Goal: Information Seeking & Learning: Learn about a topic

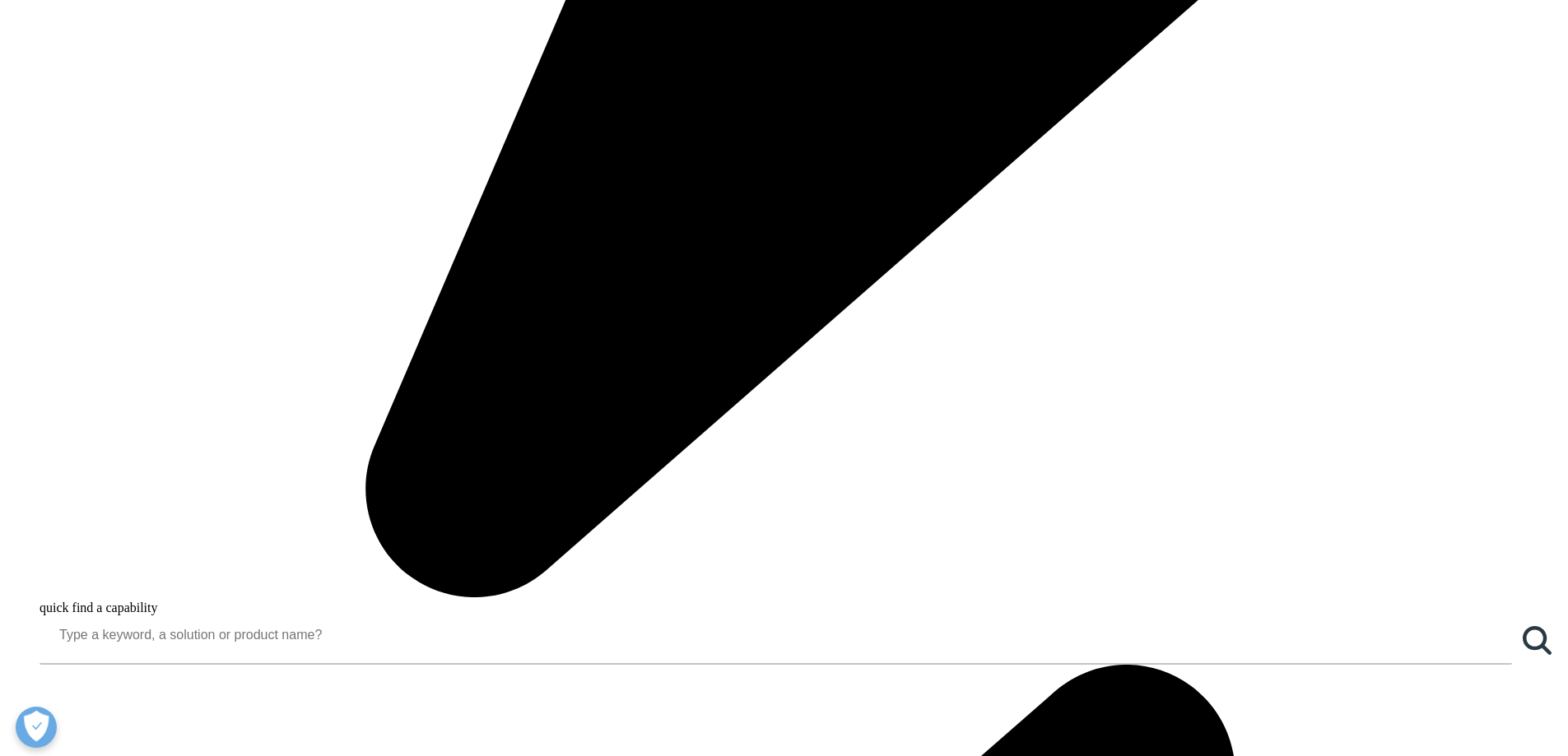
scroll to position [595, 0]
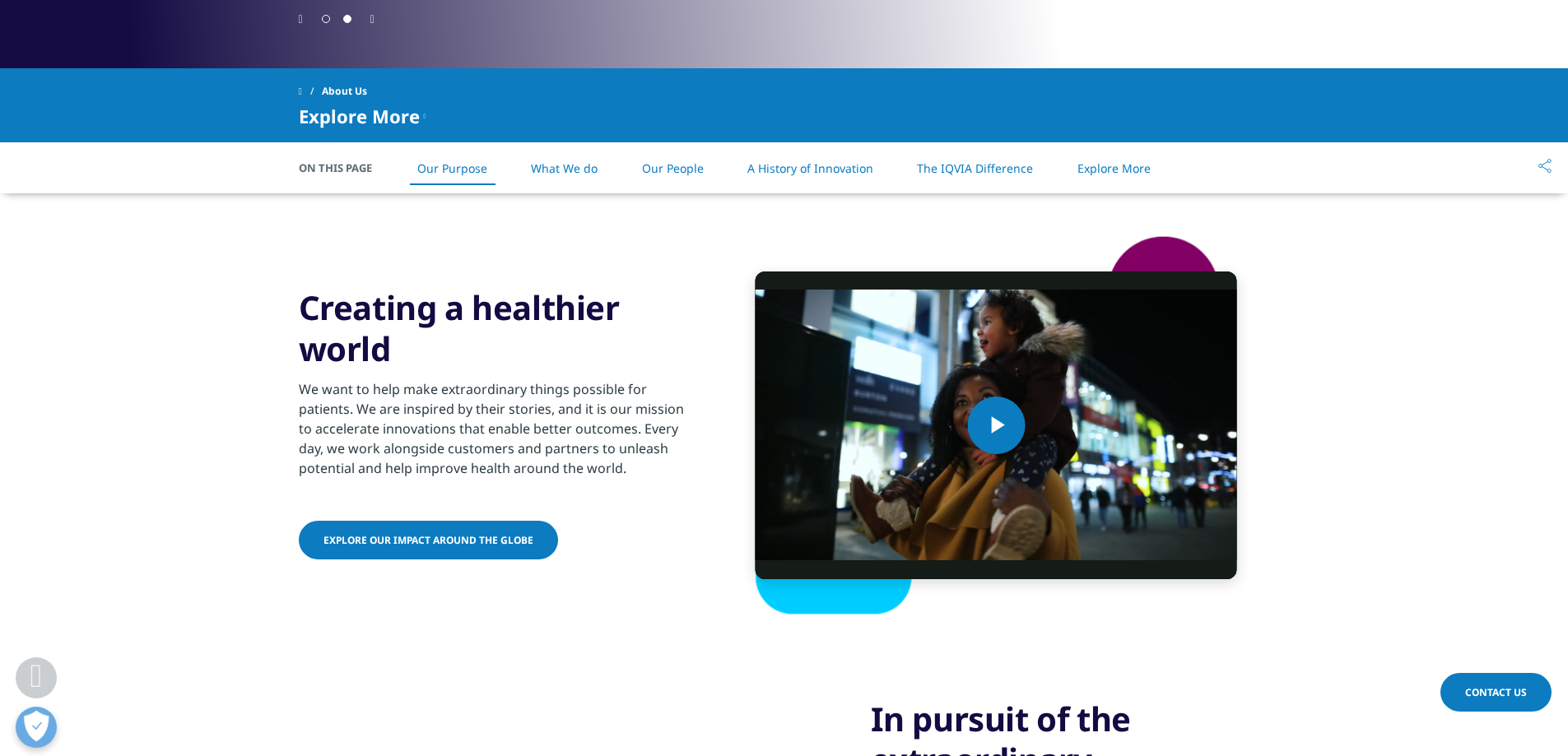
scroll to position [653, 0]
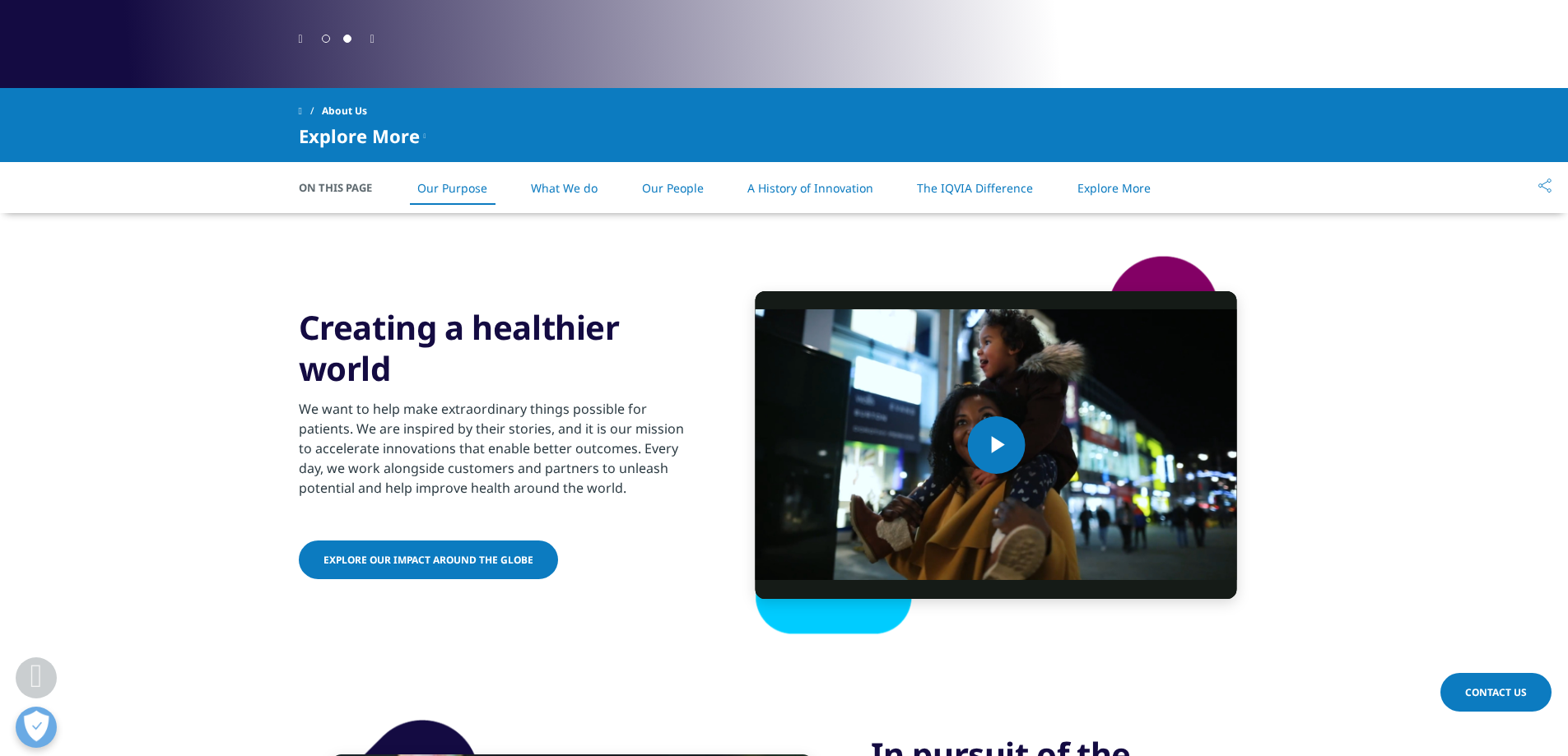
click at [572, 181] on link "What We do" at bounding box center [564, 187] width 67 height 16
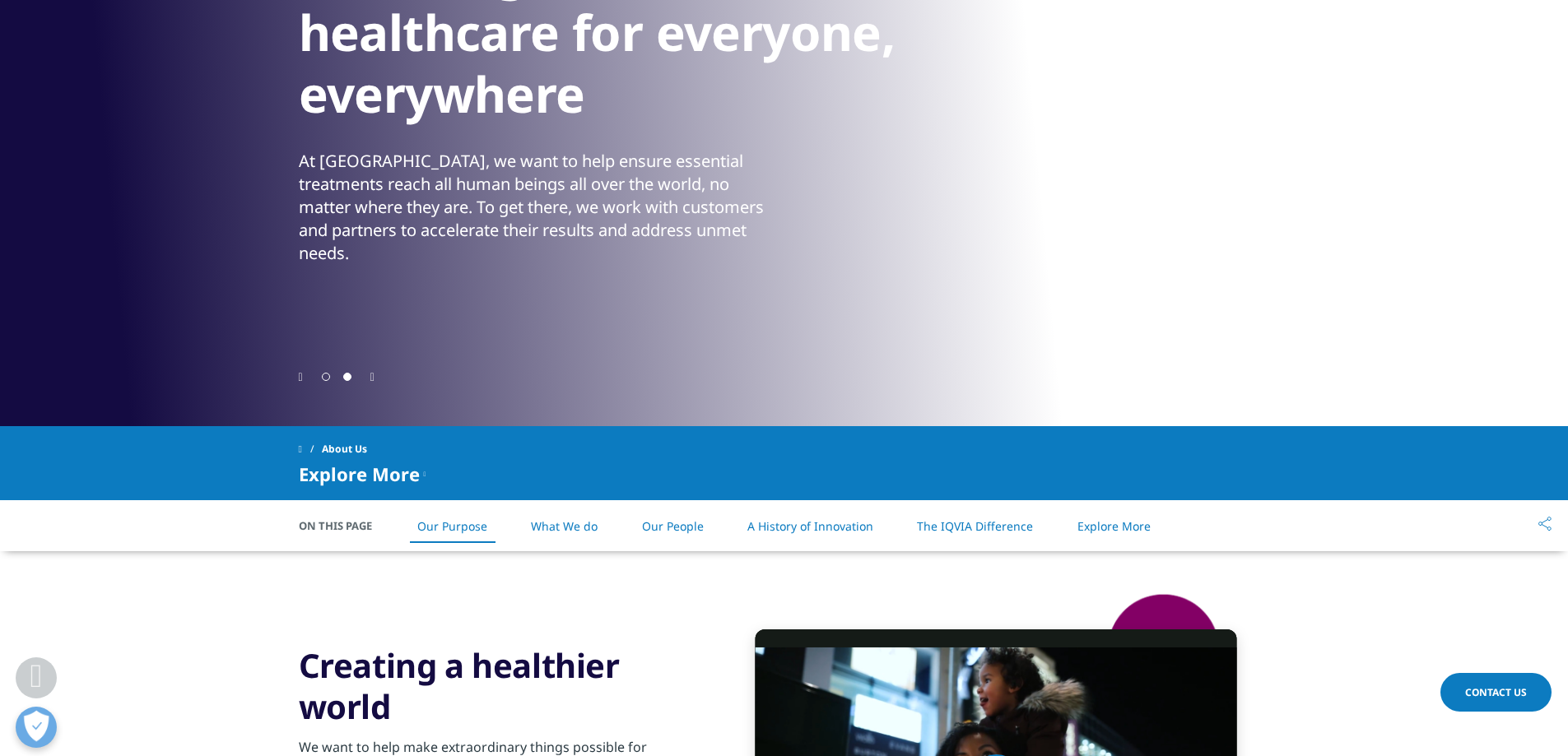
scroll to position [346, 0]
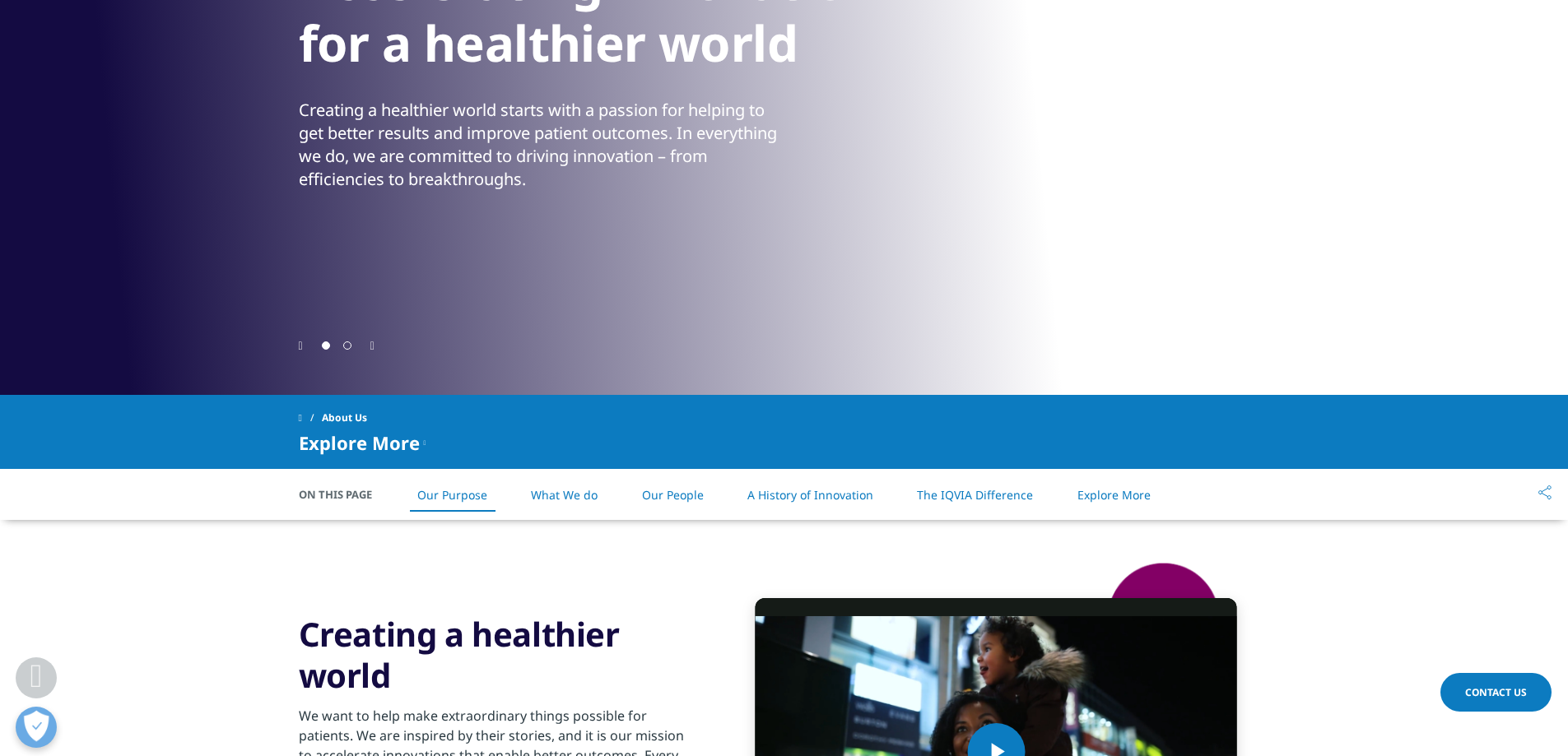
click at [945, 497] on link "The IQVIA Difference" at bounding box center [975, 495] width 116 height 16
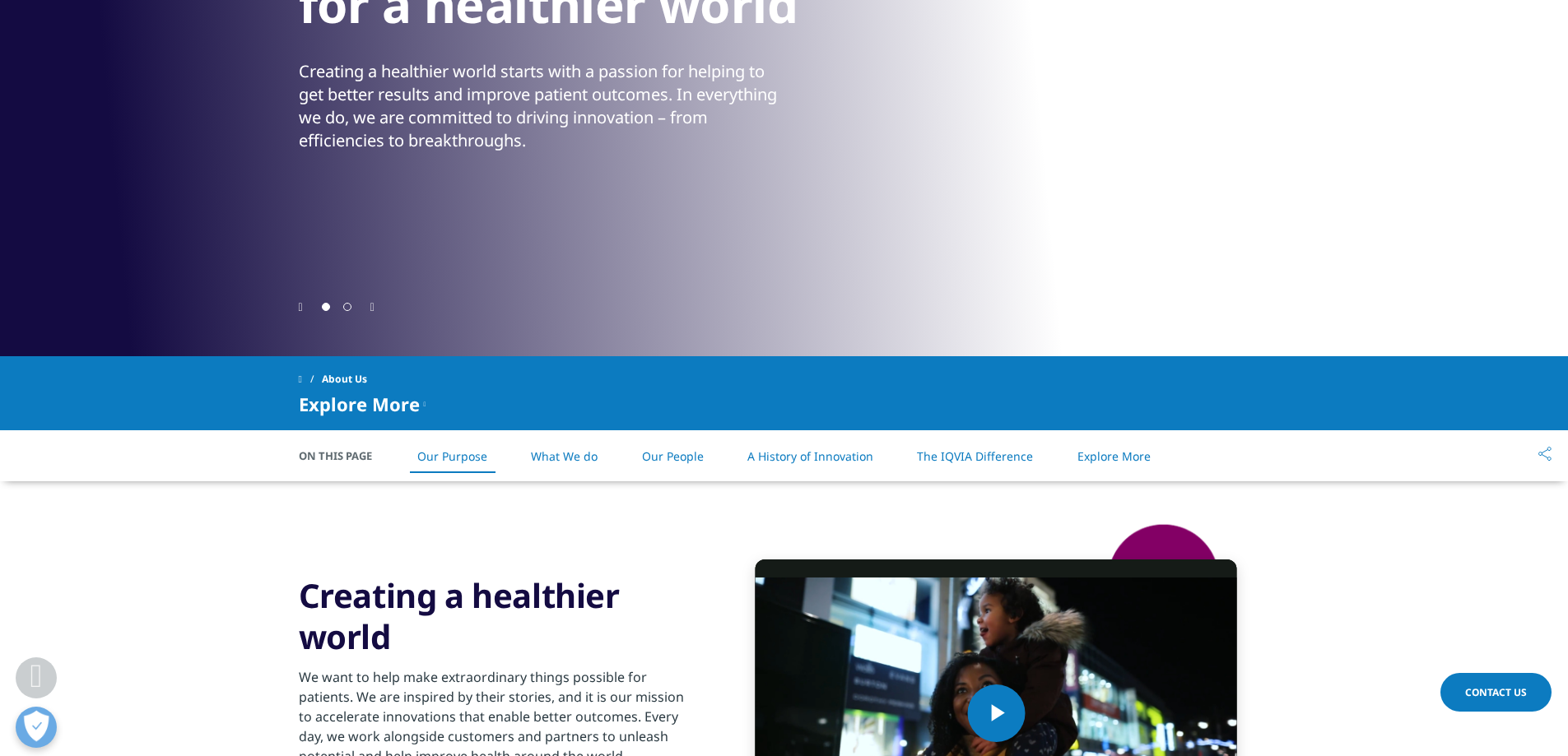
scroll to position [387, 0]
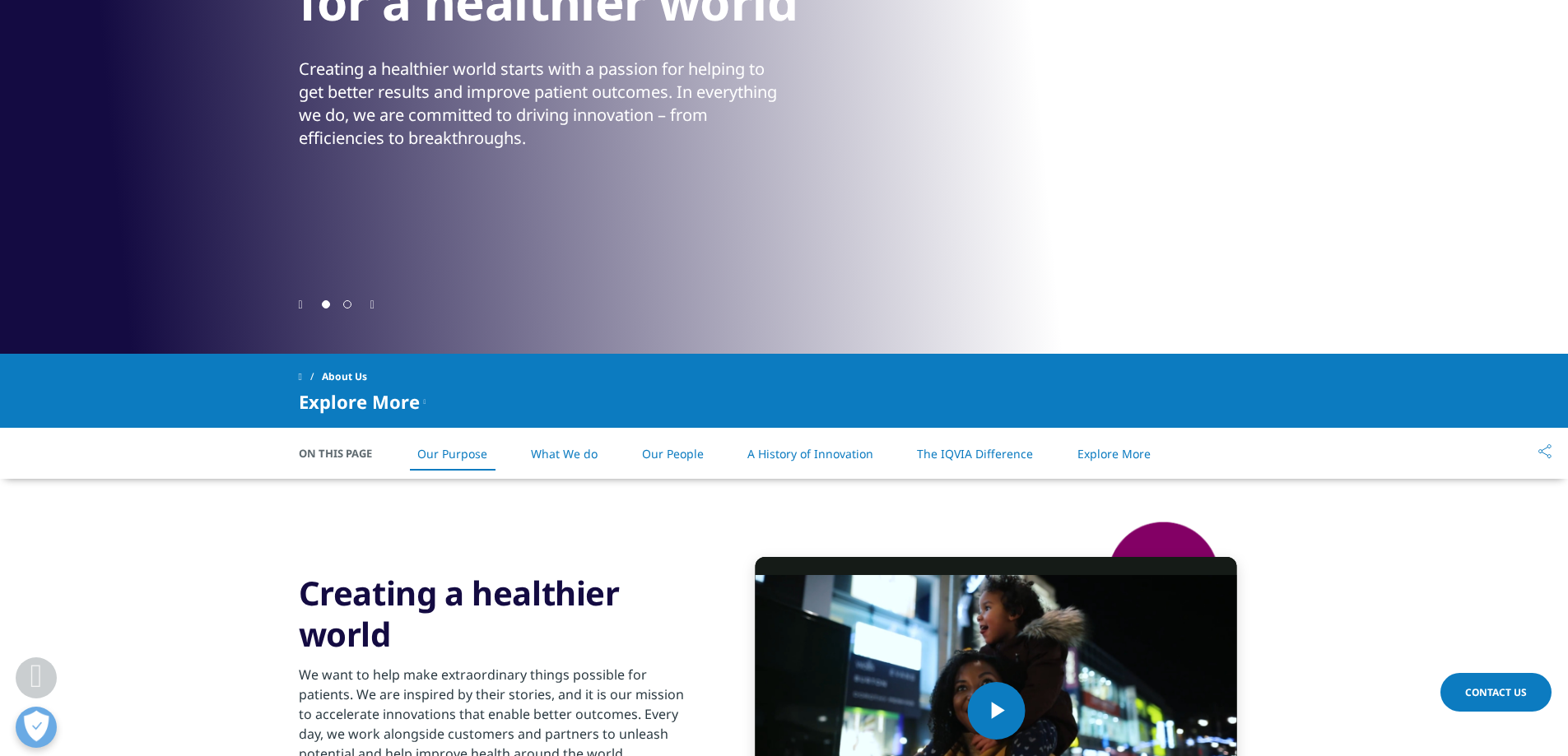
click at [832, 455] on link "A History of Innovation" at bounding box center [810, 453] width 126 height 16
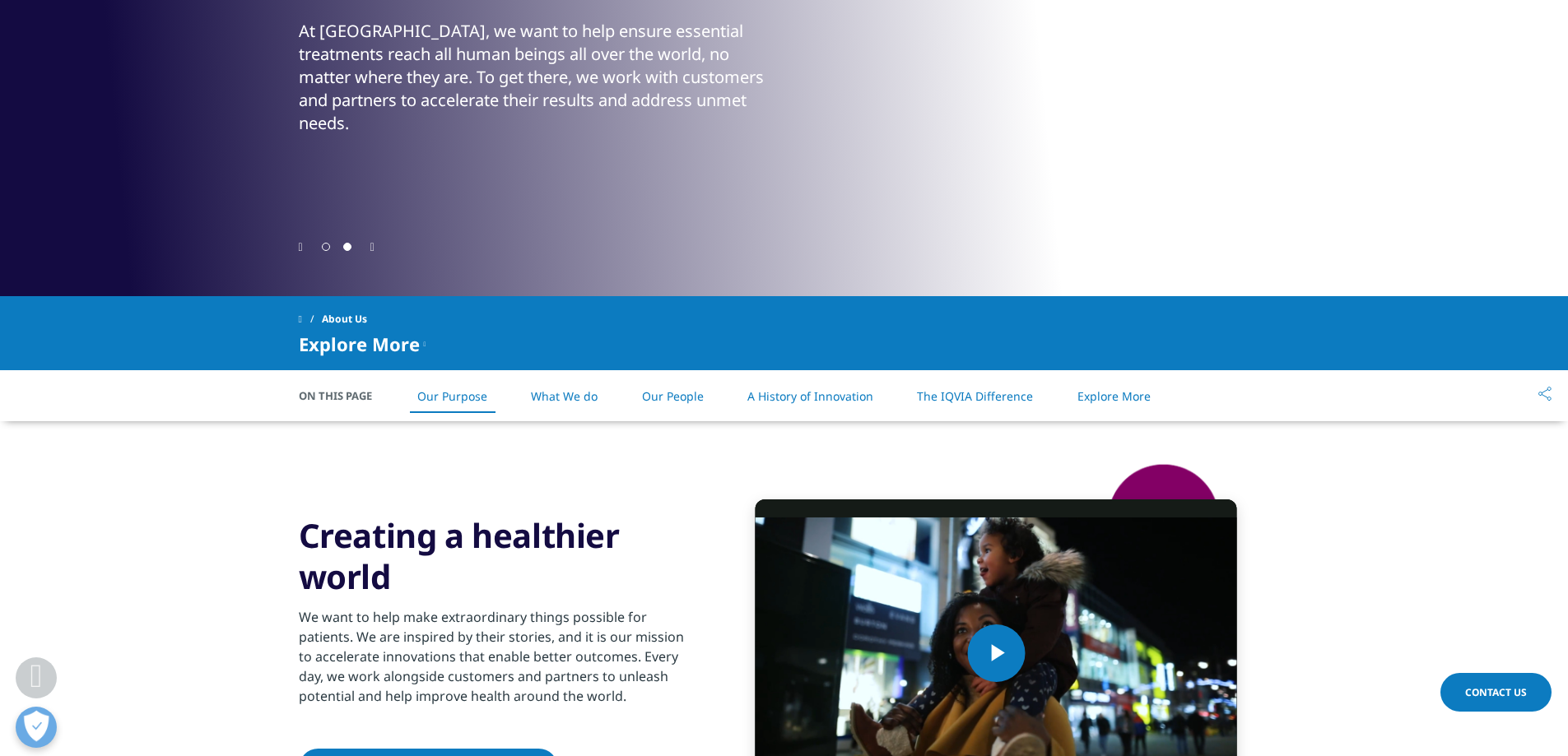
scroll to position [416, 0]
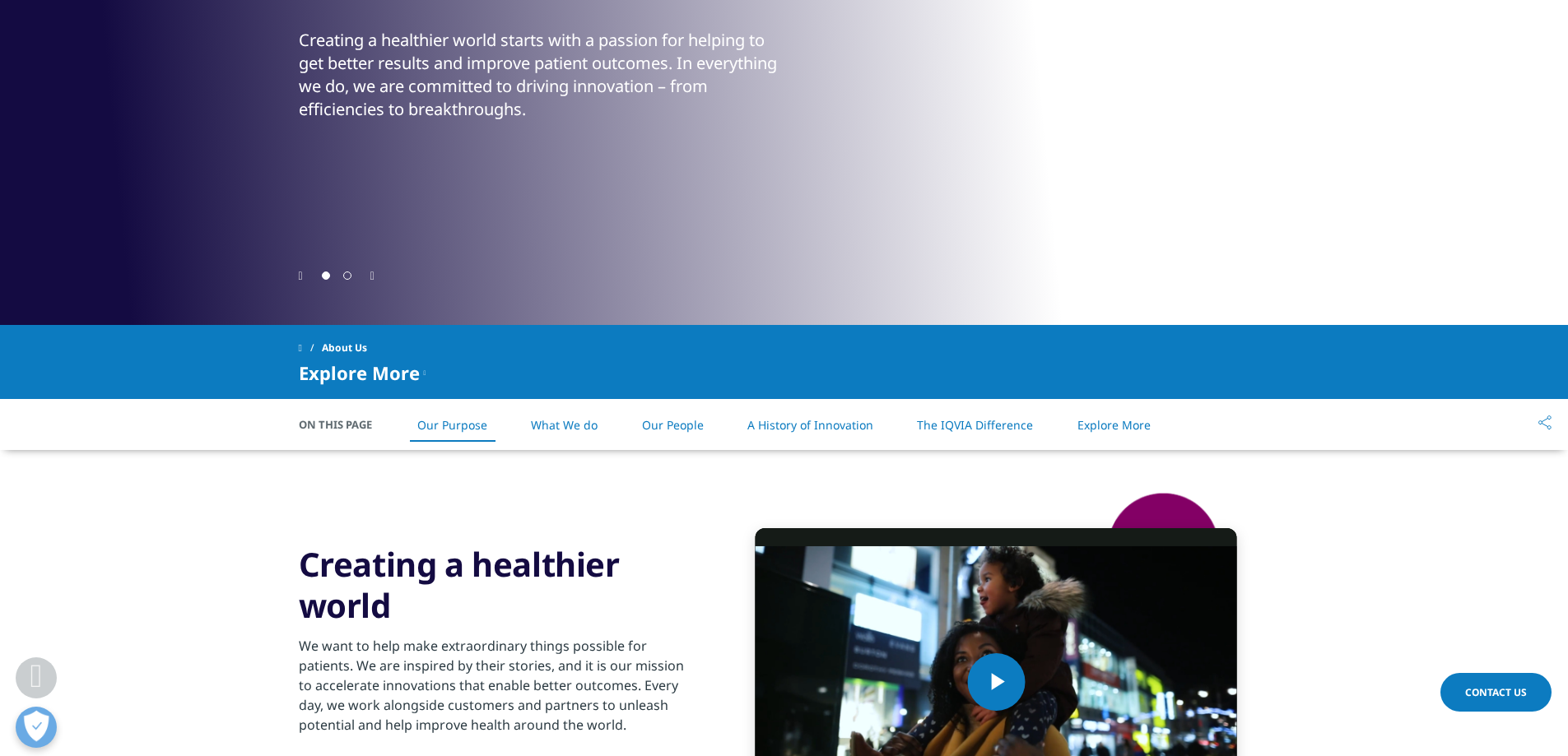
click at [443, 425] on link "Our Purpose" at bounding box center [451, 424] width 70 height 16
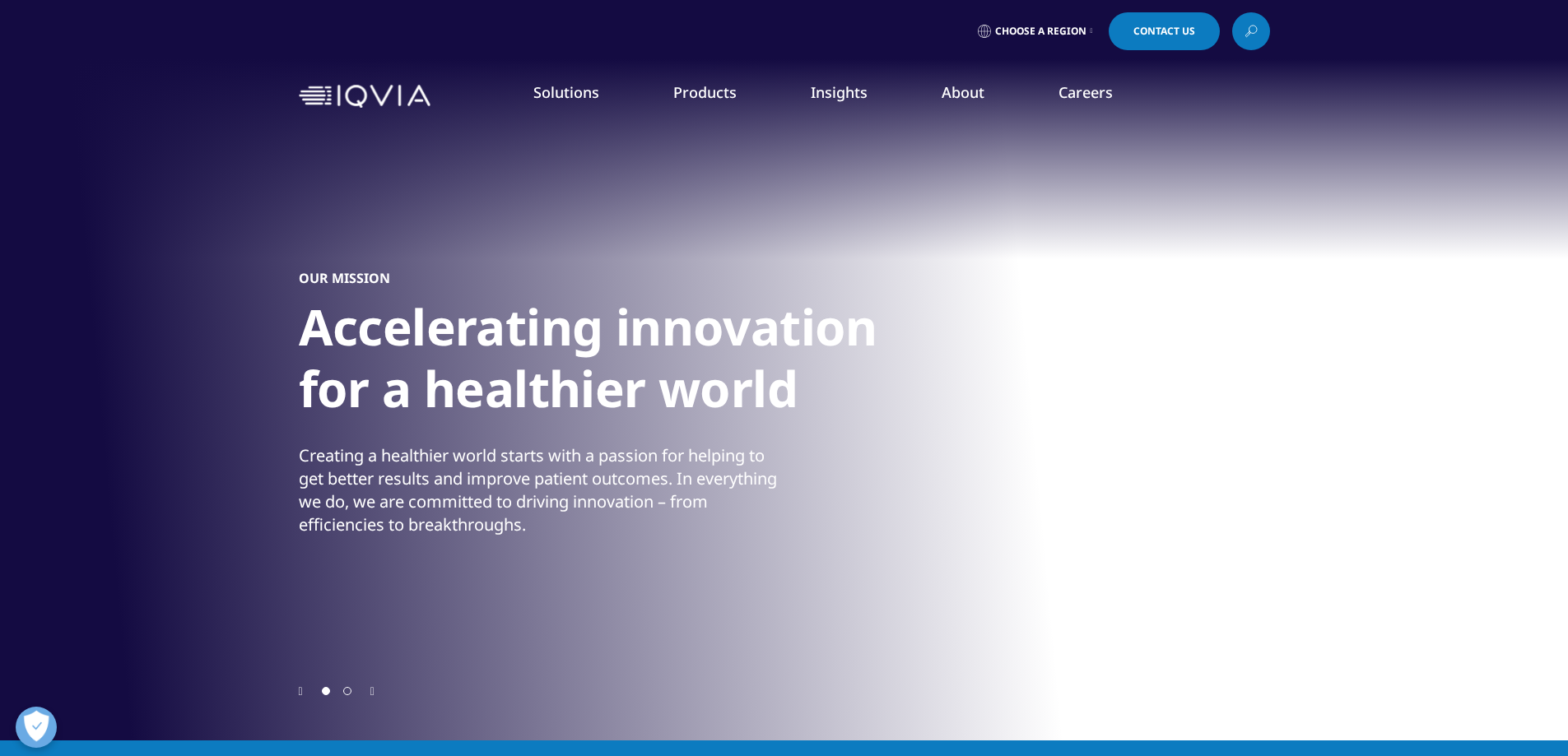
click at [97, 207] on link "Overview" at bounding box center [234, 206] width 329 height 18
